Goal: Navigation & Orientation: Find specific page/section

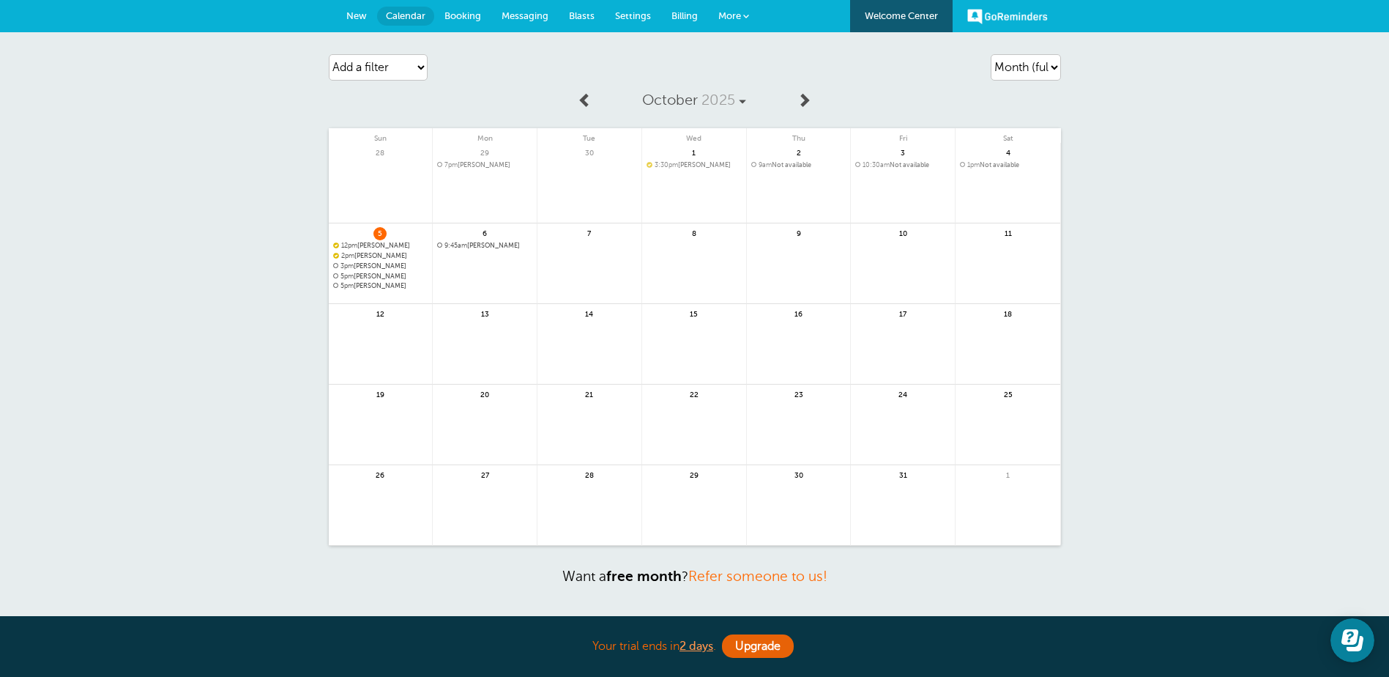
click at [633, 18] on span "Settings" at bounding box center [633, 15] width 36 height 11
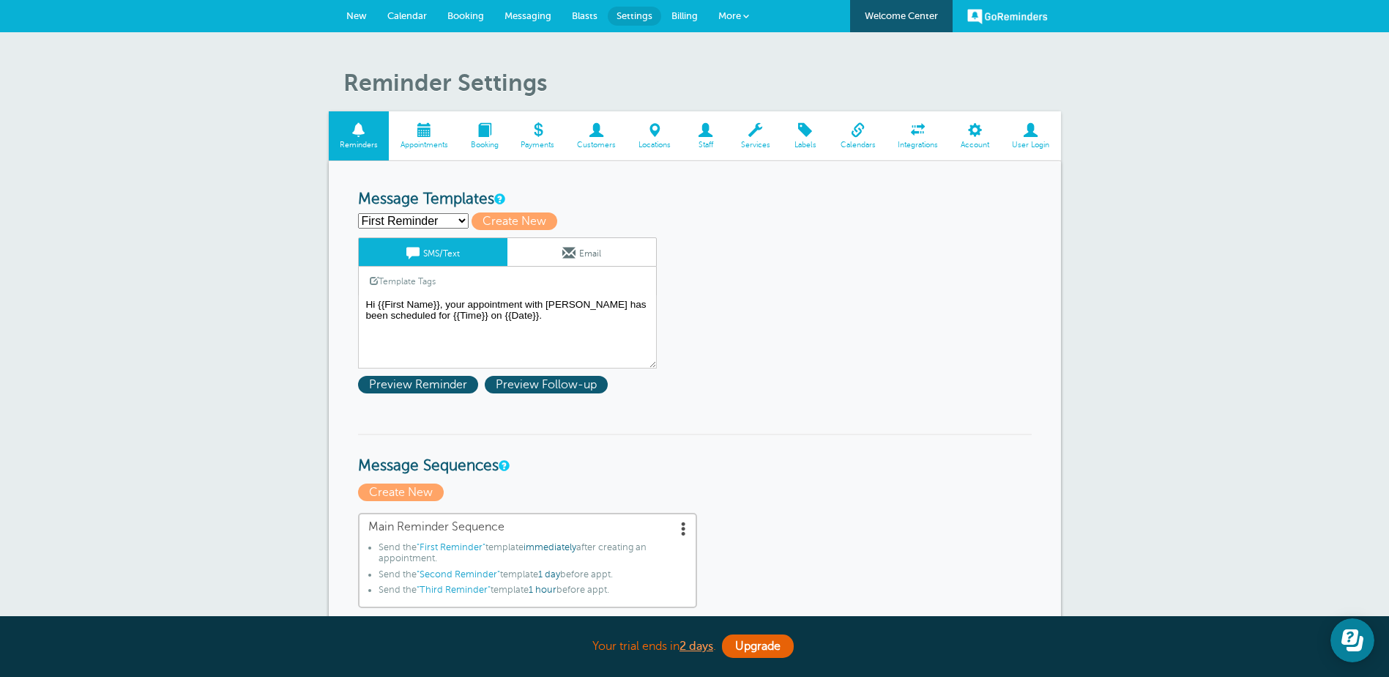
click at [429, 132] on span at bounding box center [424, 130] width 70 height 14
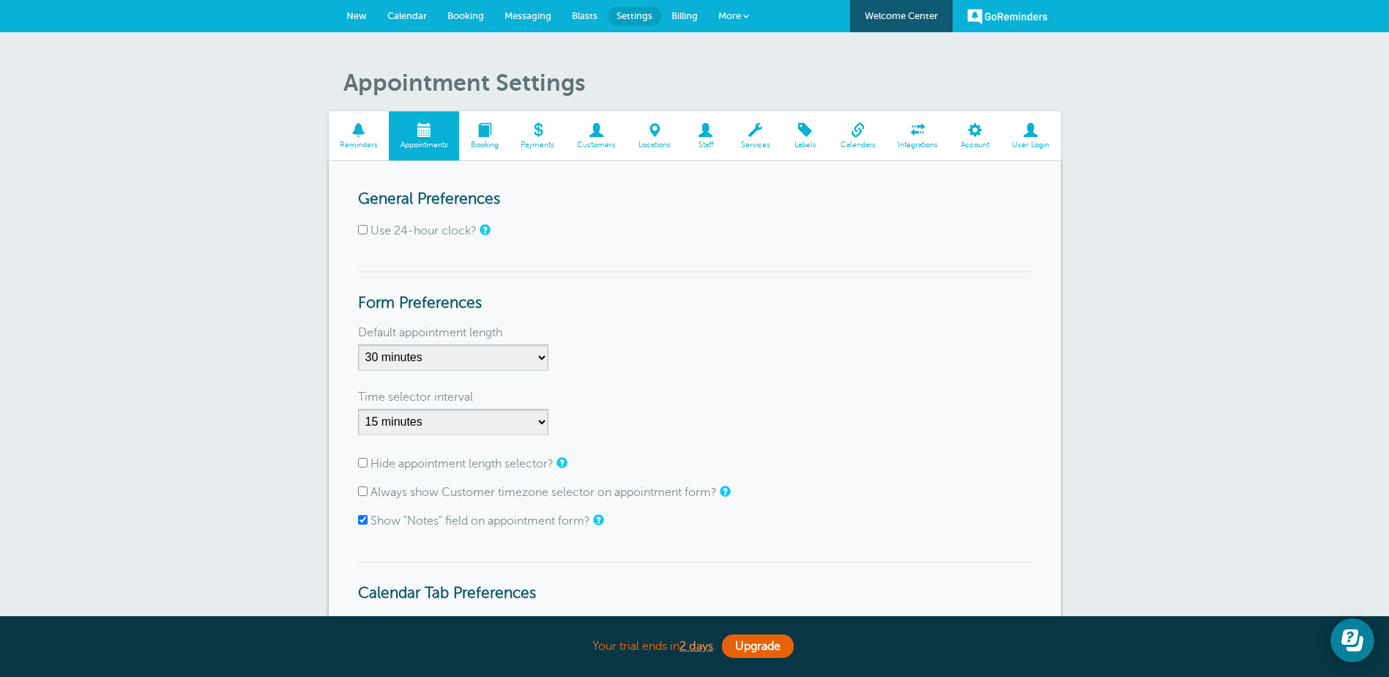
click at [414, 13] on span "Calendar" at bounding box center [407, 15] width 40 height 11
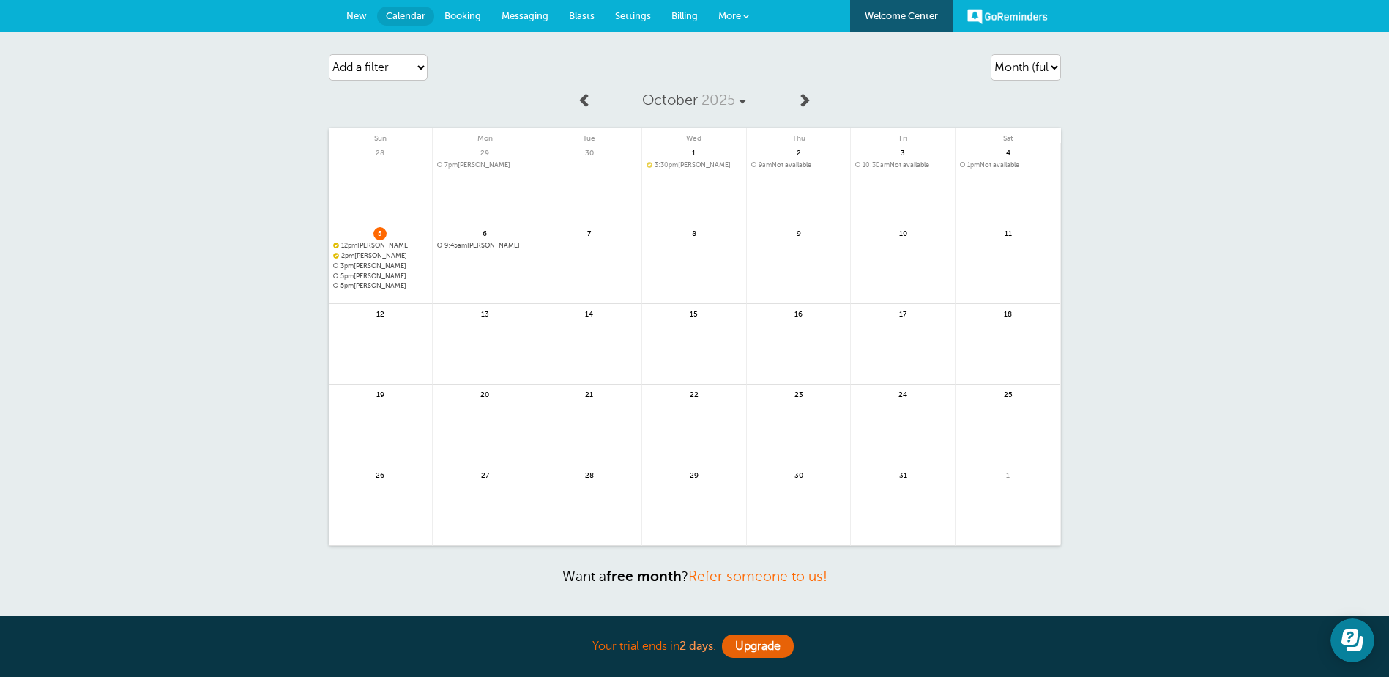
click at [364, 244] on span "12pm [PERSON_NAME]" at bounding box center [380, 246] width 95 height 8
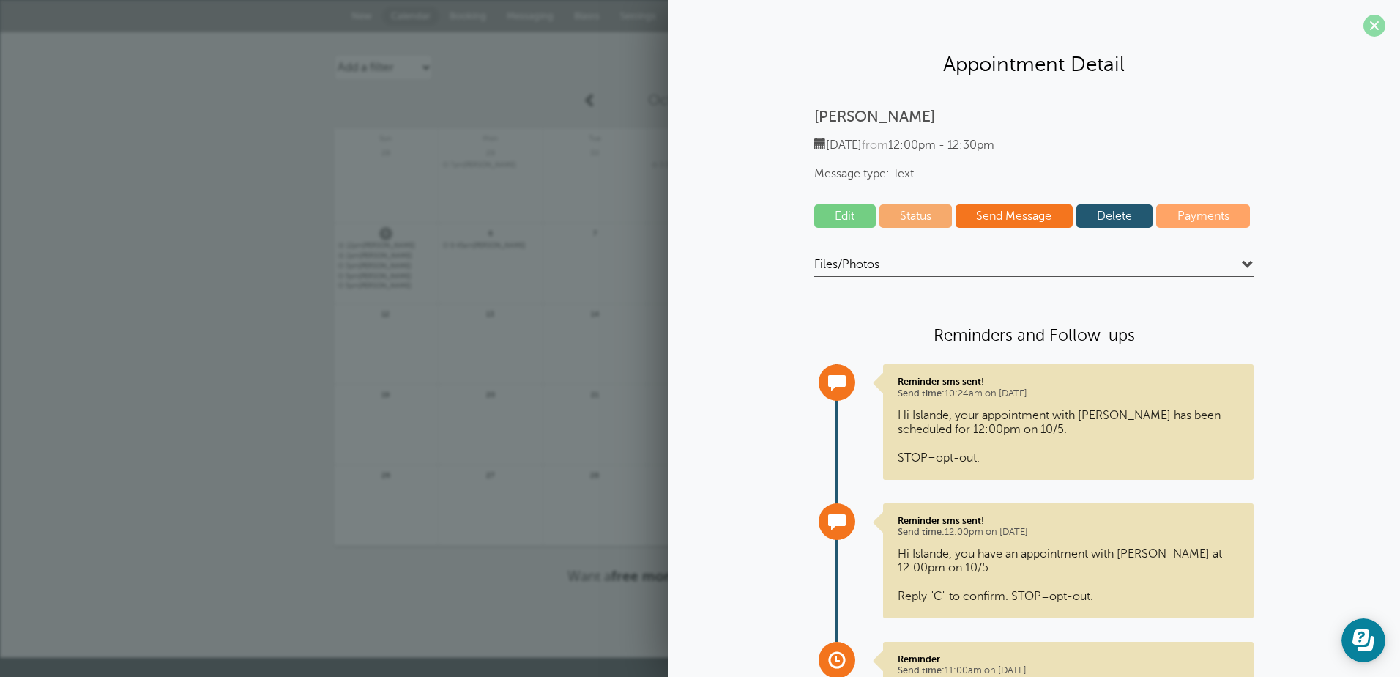
click at [1364, 26] on span at bounding box center [1375, 26] width 22 height 22
